Goal: Information Seeking & Learning: Compare options

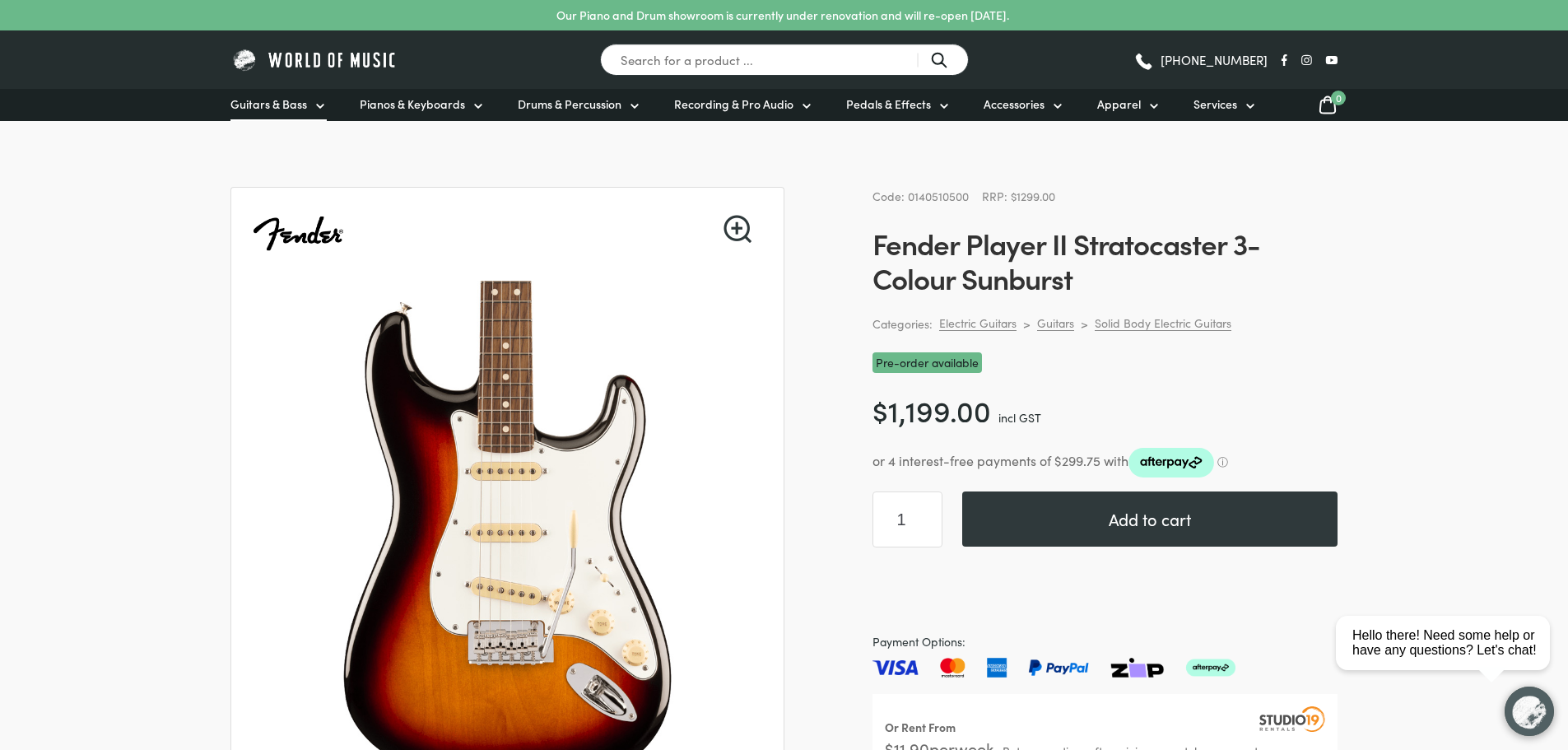
click at [309, 106] on link "Guitars & Bass" at bounding box center [278, 105] width 96 height 32
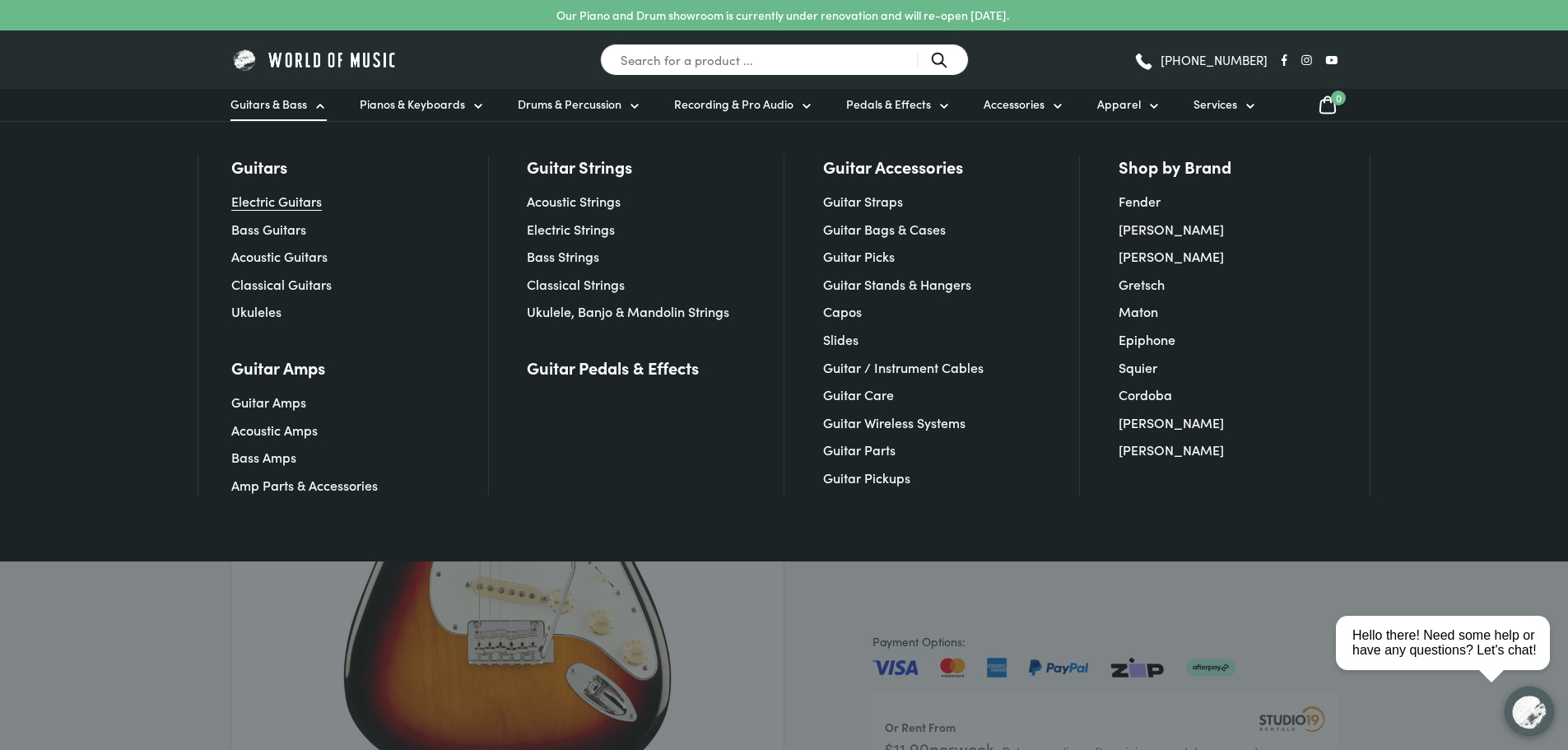
click at [284, 200] on link "Electric Guitars" at bounding box center [276, 201] width 91 height 19
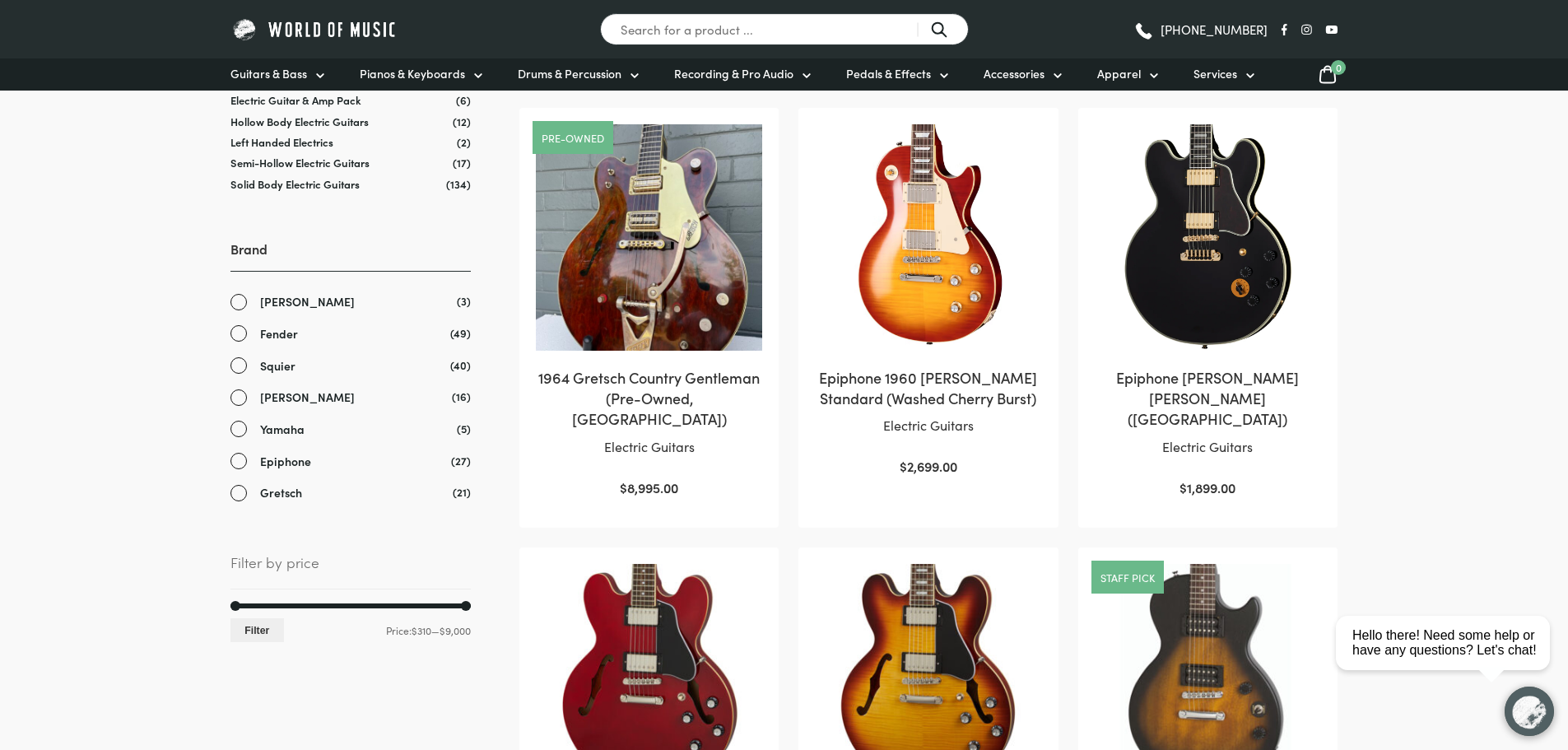
scroll to position [339, 0]
click at [236, 330] on link "Fender" at bounding box center [351, 332] width 240 height 19
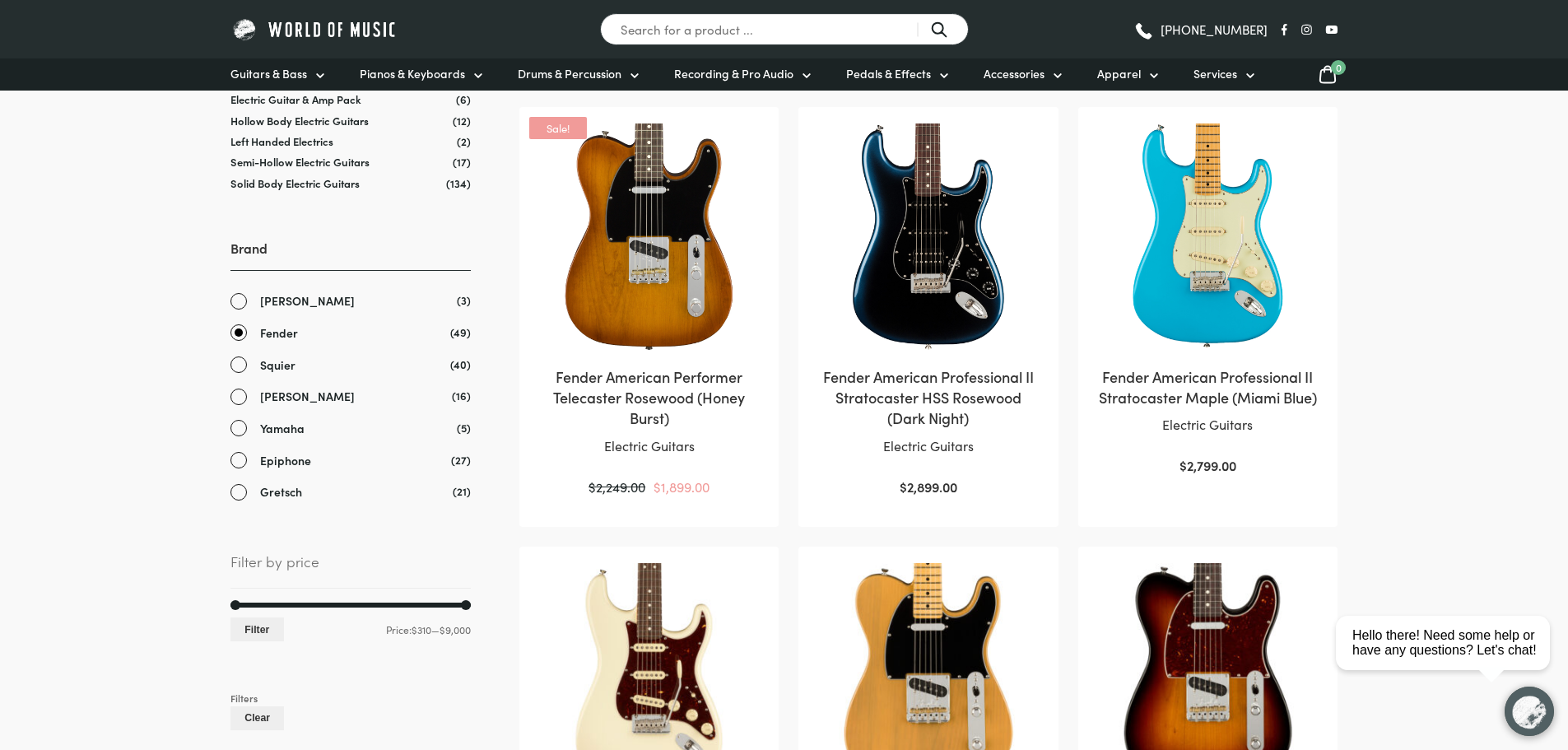
click at [235, 403] on link "[PERSON_NAME]" at bounding box center [351, 396] width 240 height 19
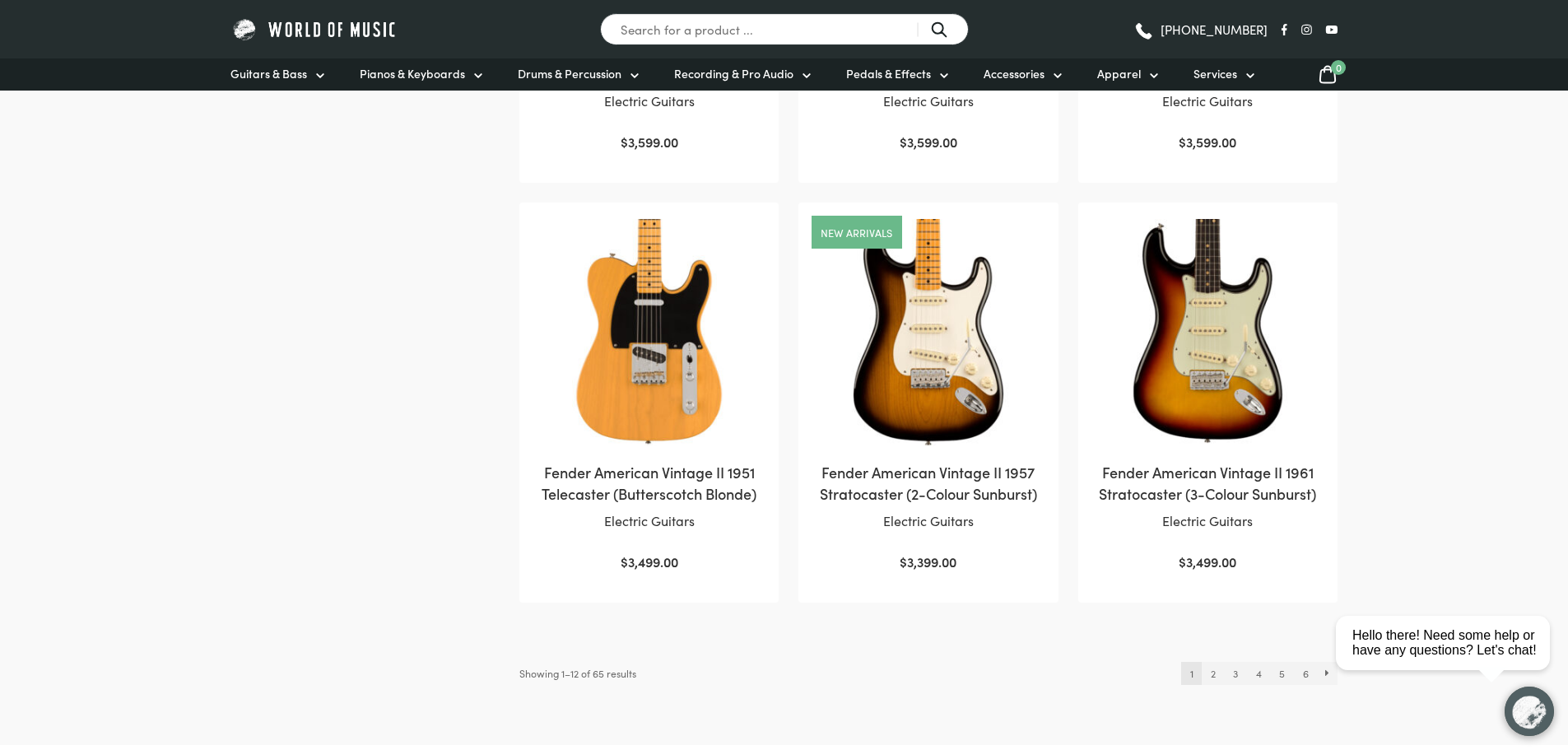
scroll to position [1540, 0]
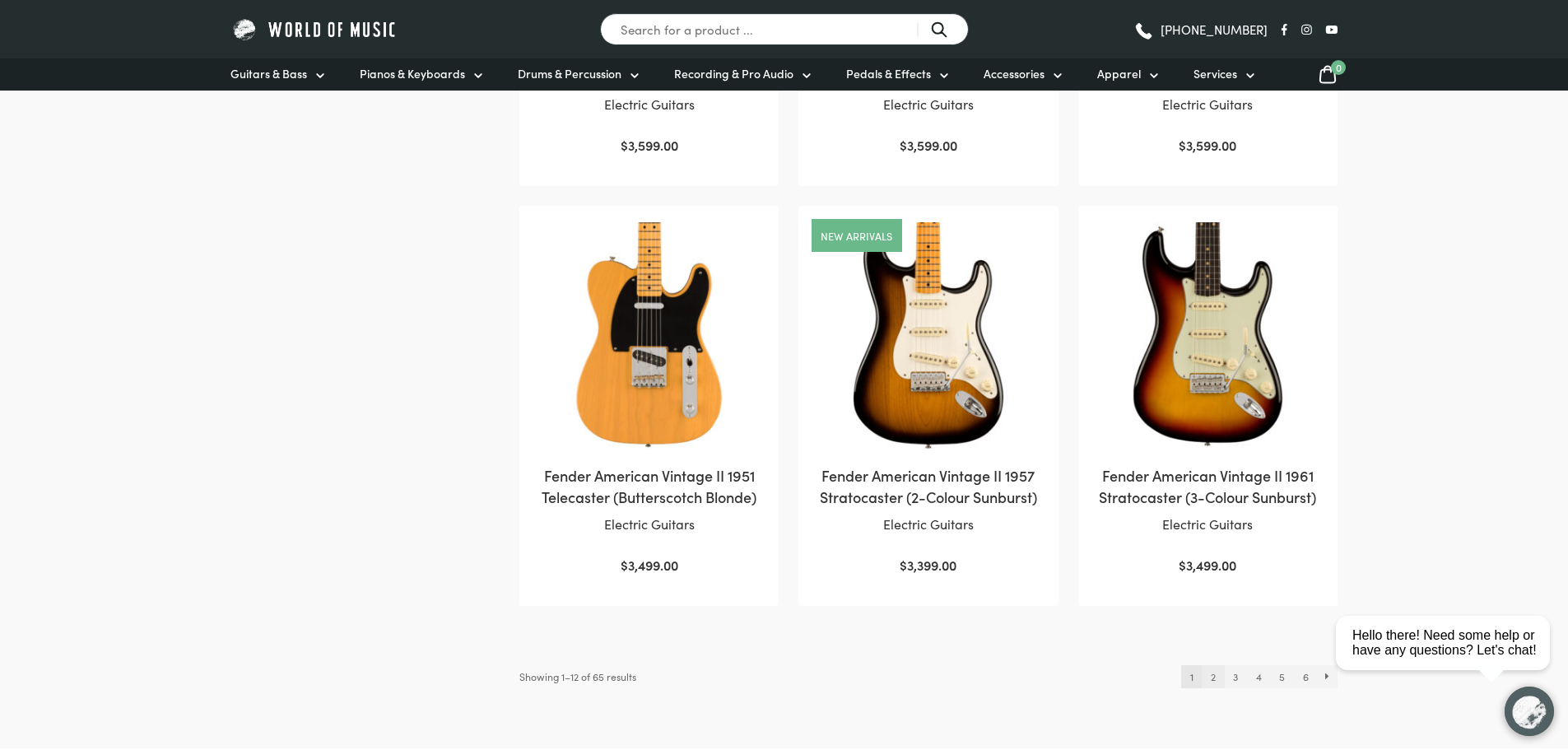
click at [1217, 678] on link "2" at bounding box center [1212, 677] width 22 height 23
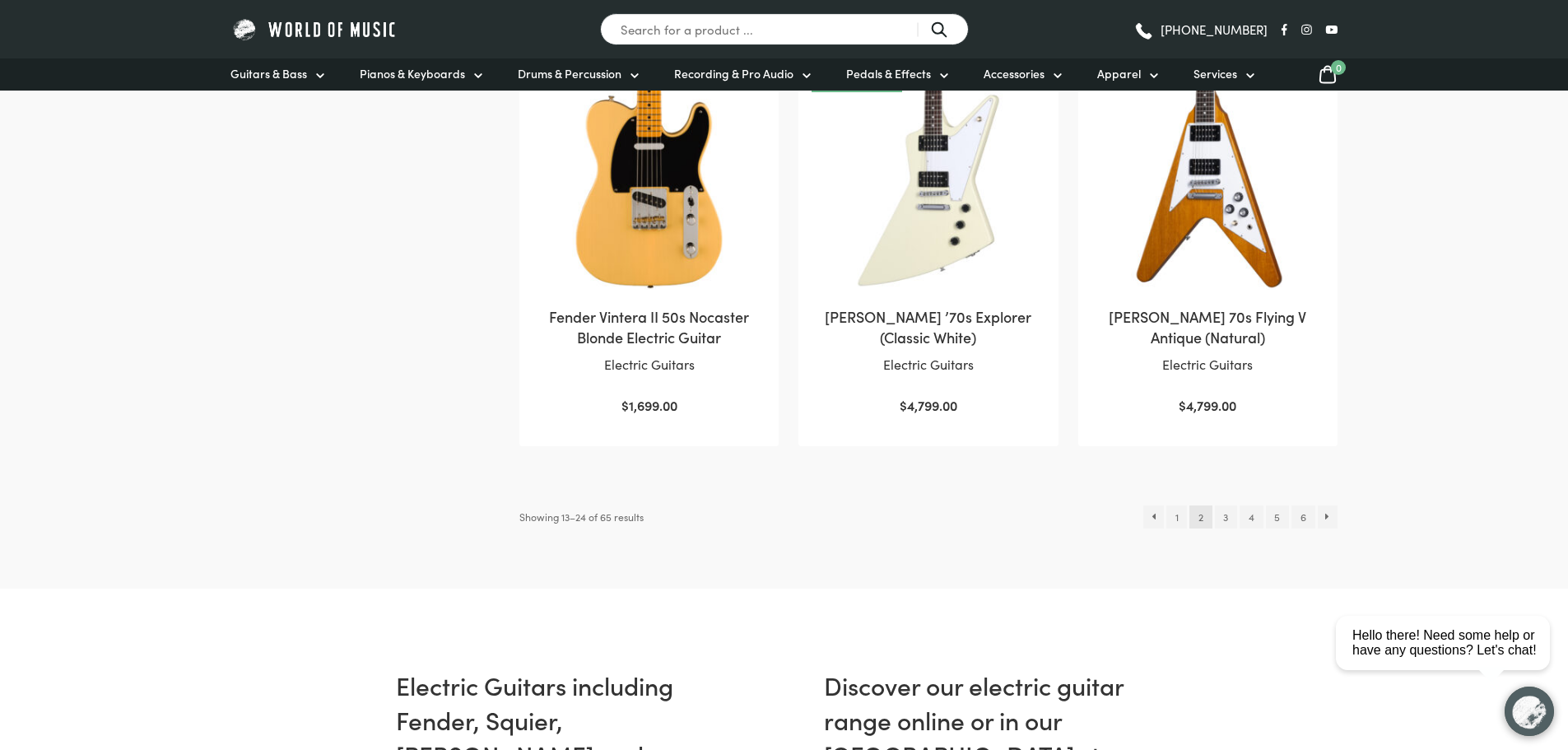
scroll to position [1723, 0]
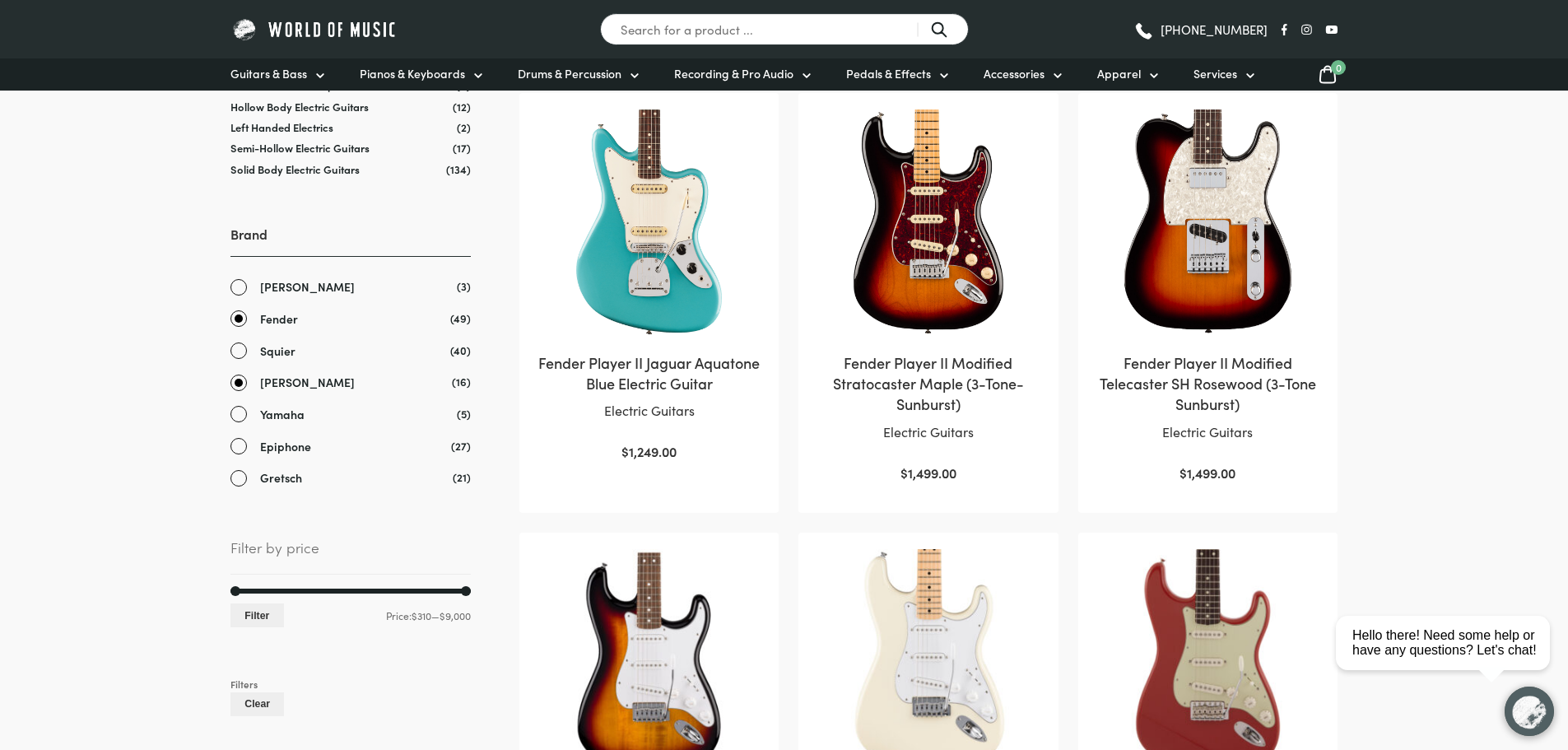
click at [245, 321] on link "Fender" at bounding box center [351, 318] width 240 height 19
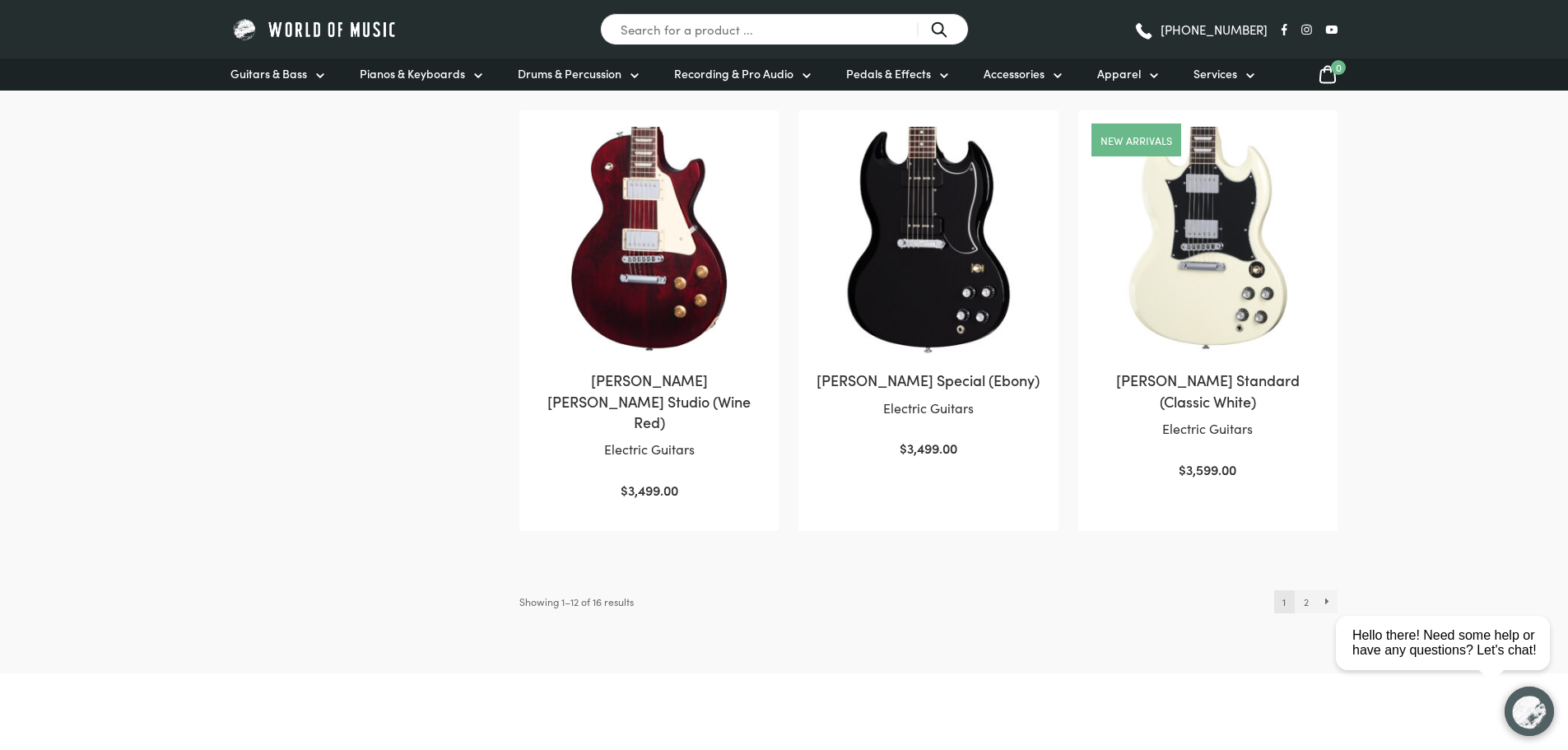
scroll to position [1653, 0]
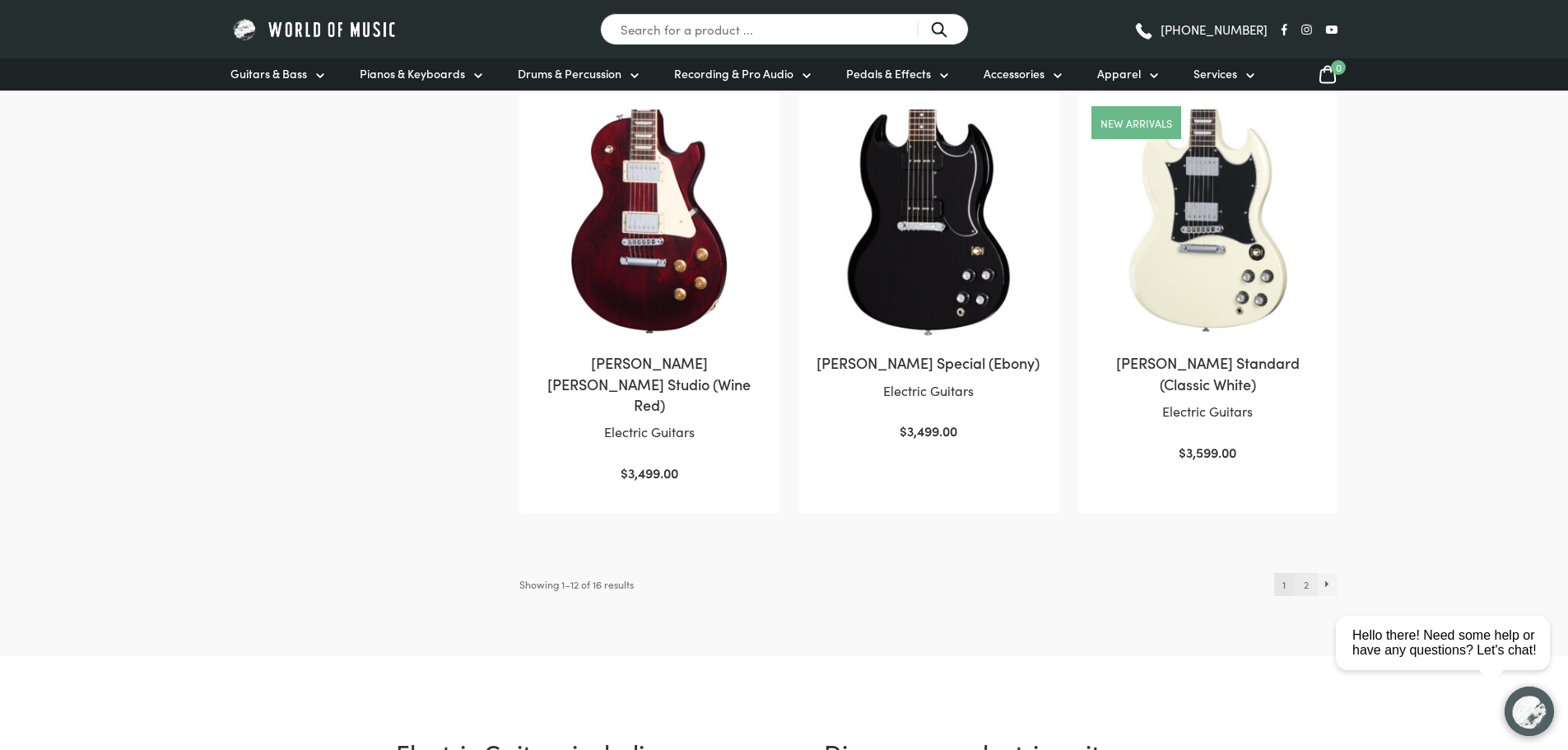
click at [1306, 573] on link "2" at bounding box center [1305, 585] width 22 height 23
